Goal: Task Accomplishment & Management: Complete application form

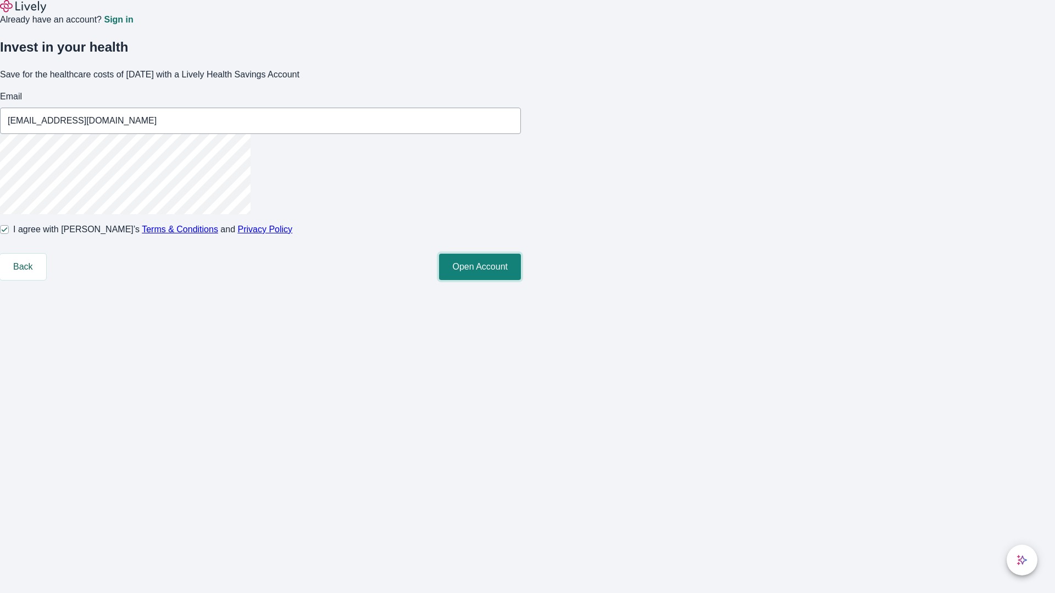
click at [521, 280] on button "Open Account" at bounding box center [480, 267] width 82 height 26
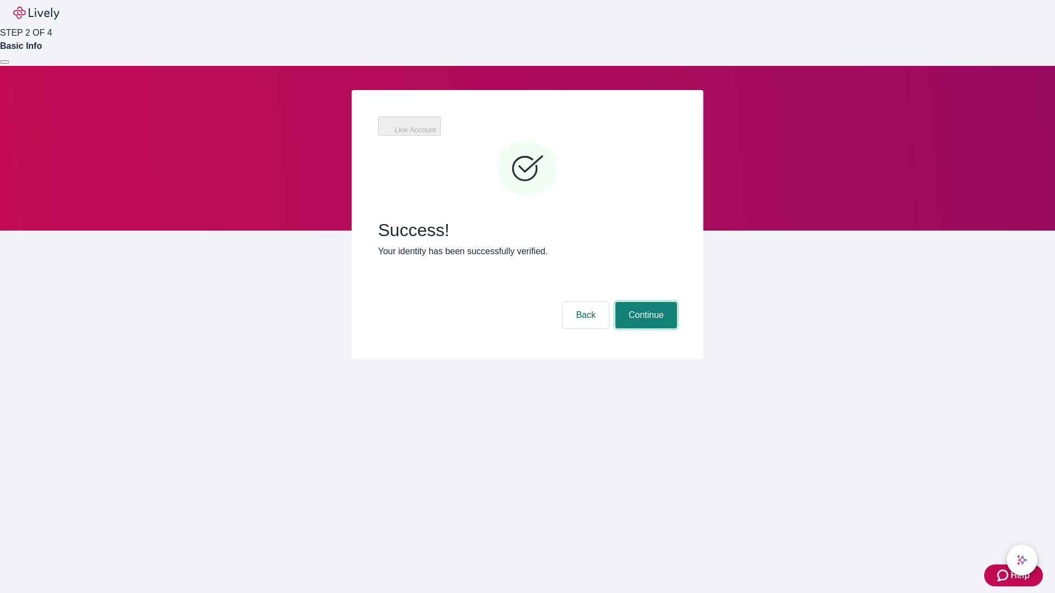
click at [644, 302] on button "Continue" at bounding box center [646, 315] width 62 height 26
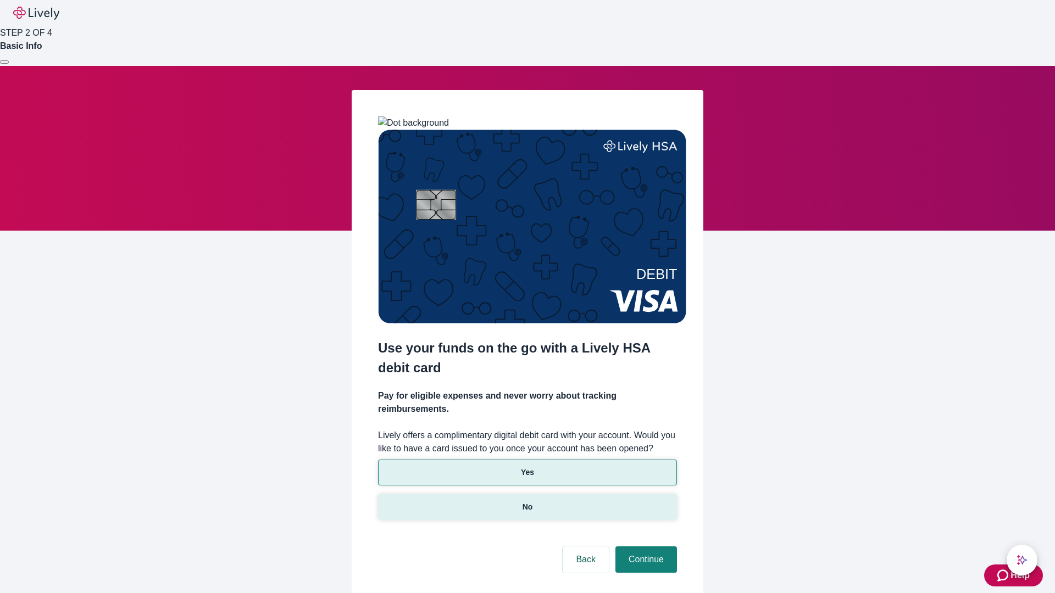
click at [527, 502] on p "No" at bounding box center [527, 508] width 10 height 12
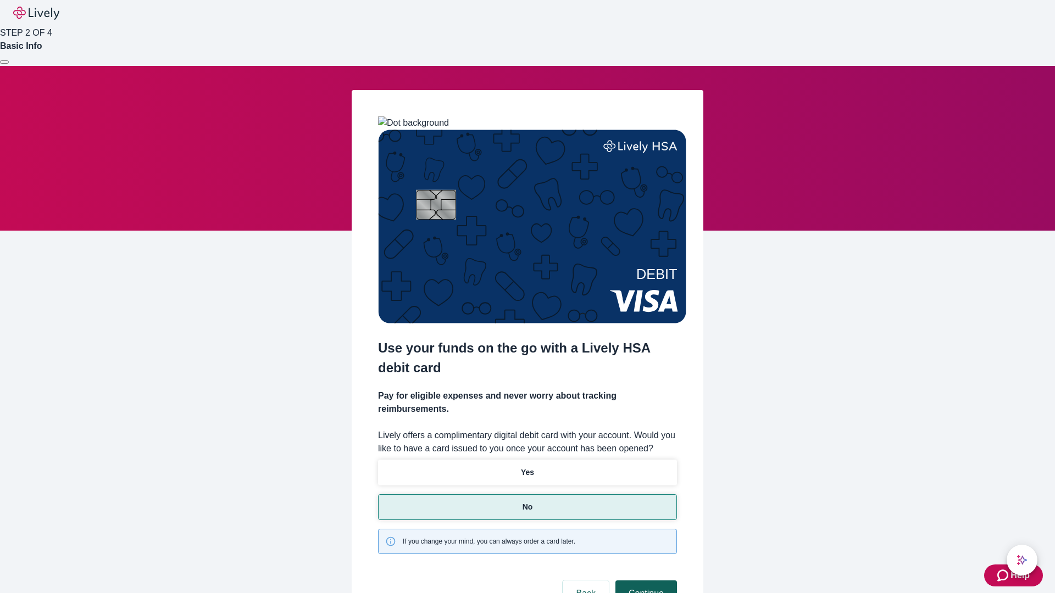
click at [644, 581] on button "Continue" at bounding box center [646, 594] width 62 height 26
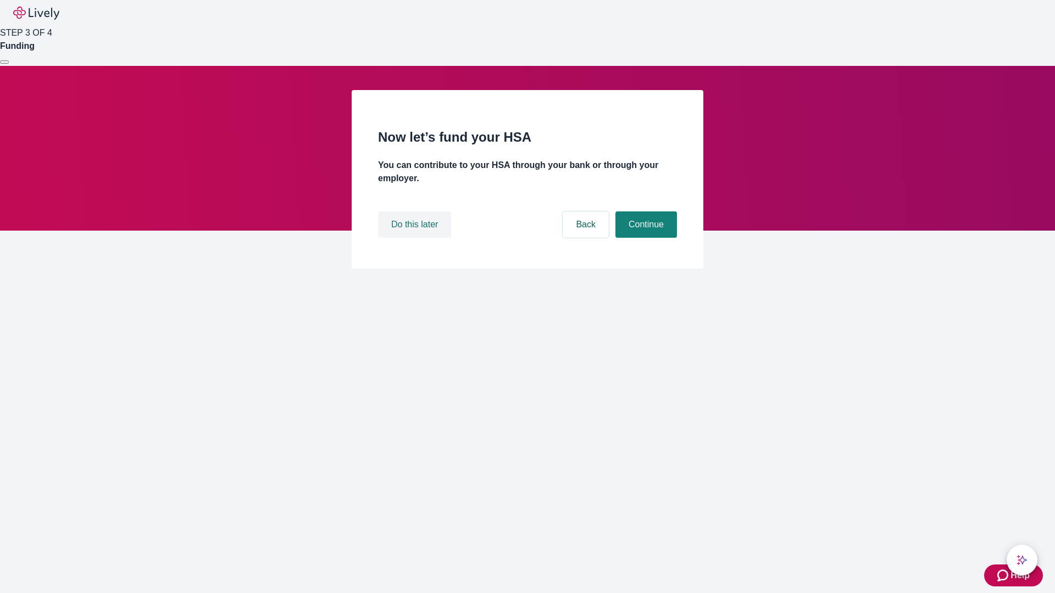
click at [416, 238] on button "Do this later" at bounding box center [414, 224] width 73 height 26
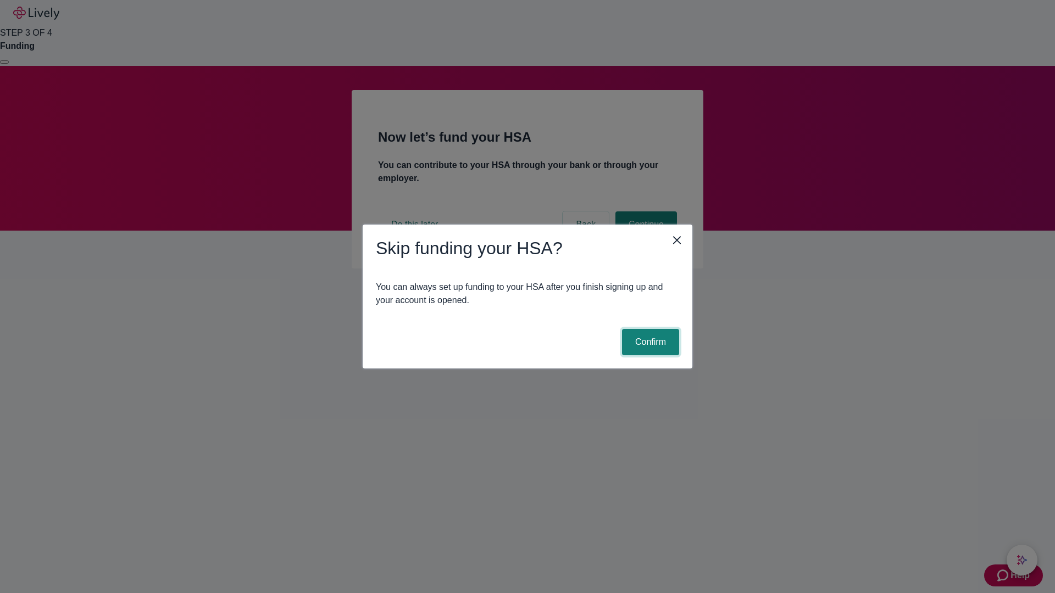
click at [649, 342] on button "Confirm" at bounding box center [650, 342] width 57 height 26
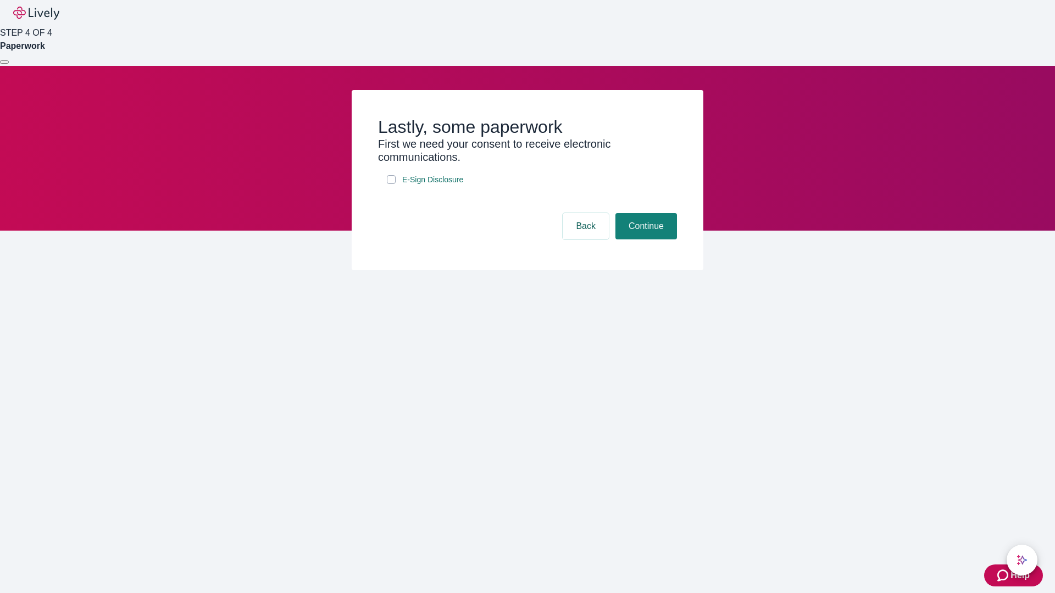
click at [391, 184] on input "E-Sign Disclosure" at bounding box center [391, 179] width 9 height 9
checkbox input "true"
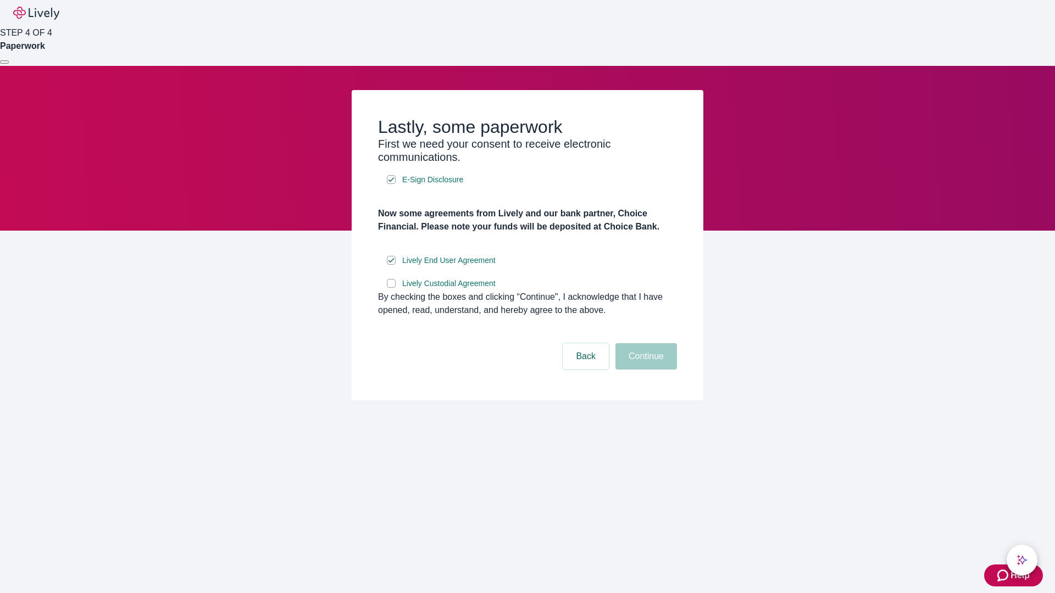
click at [391, 288] on input "Lively Custodial Agreement" at bounding box center [391, 283] width 9 height 9
checkbox input "true"
click at [644, 370] on button "Continue" at bounding box center [646, 356] width 62 height 26
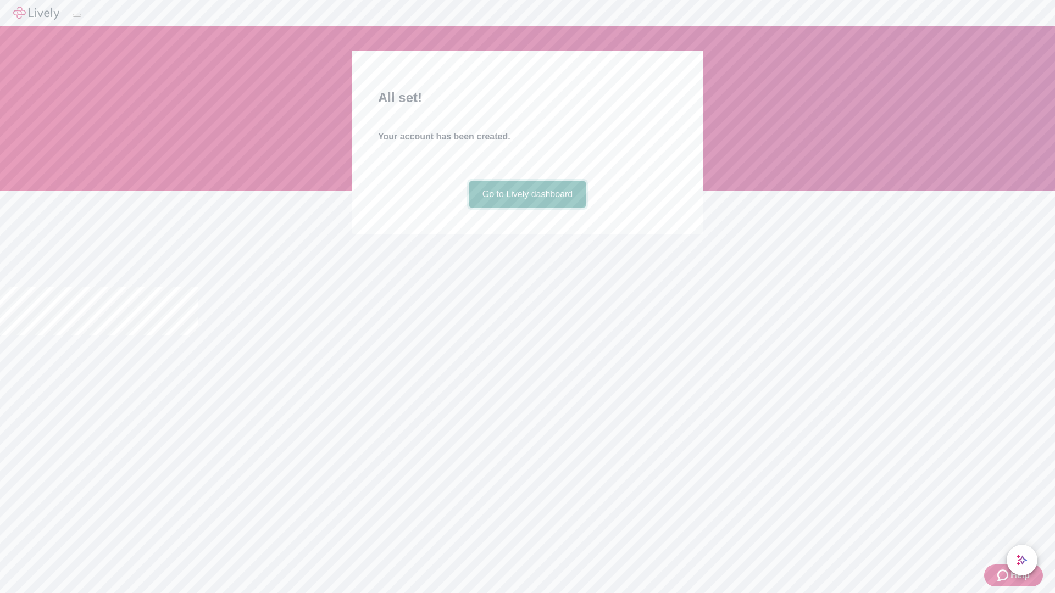
click at [527, 208] on link "Go to Lively dashboard" at bounding box center [527, 194] width 117 height 26
